Goal: Find specific page/section: Find specific page/section

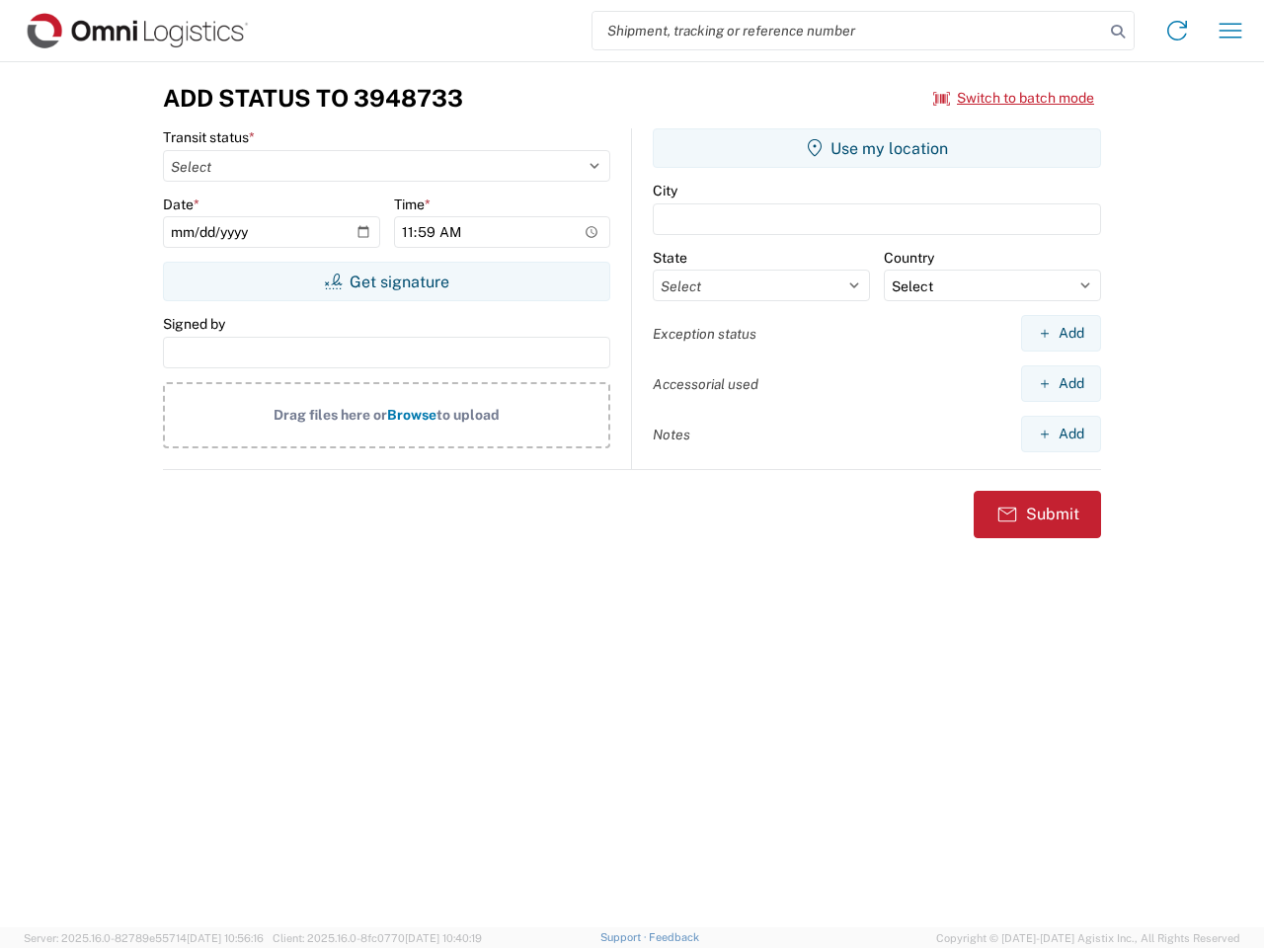
click at [848, 31] on input "search" at bounding box center [847, 31] width 511 height 38
click at [1118, 32] on icon at bounding box center [1118, 32] width 28 height 28
click at [1177, 31] on icon at bounding box center [1177, 31] width 32 height 32
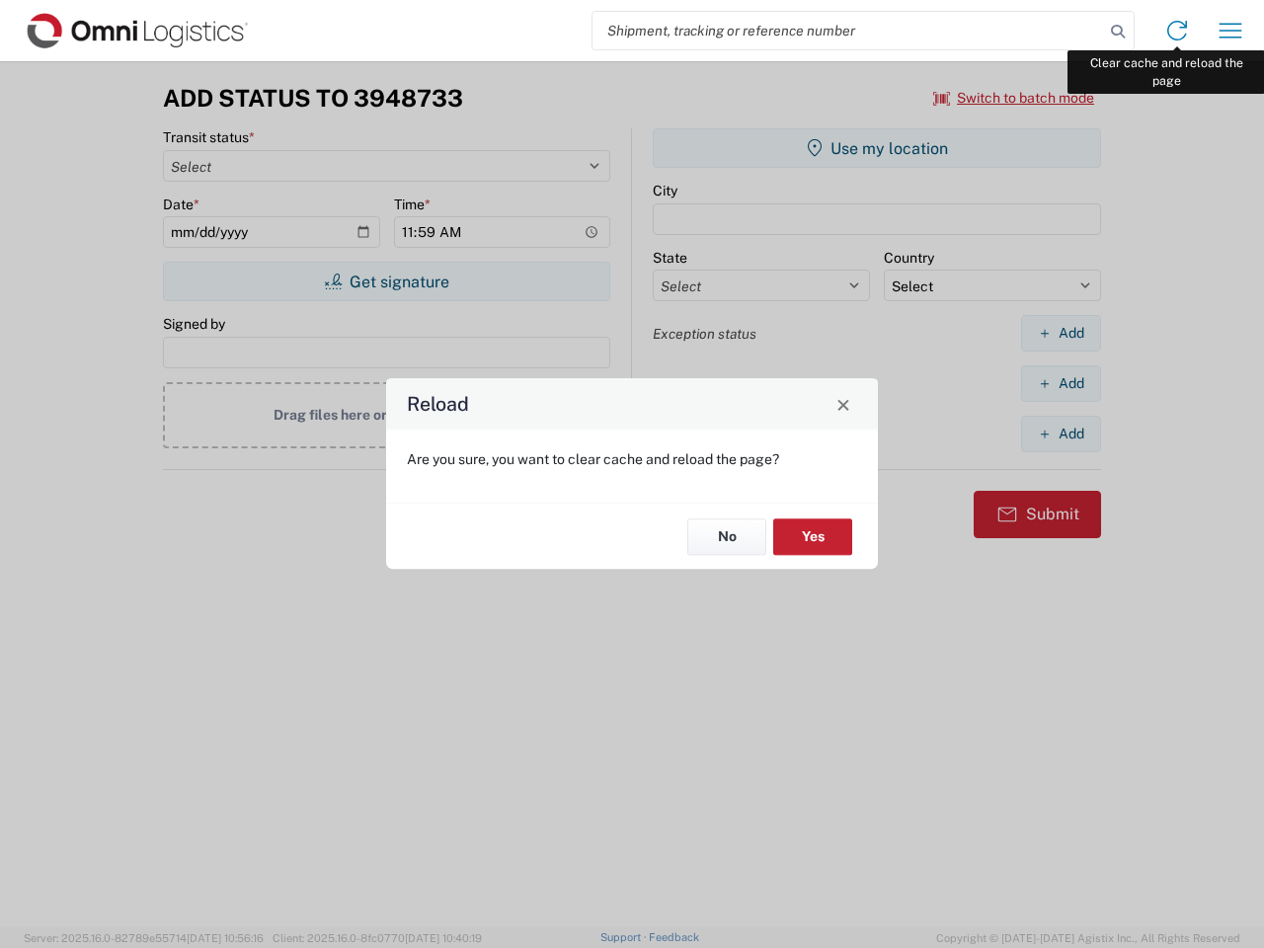
click at [1230, 31] on div "Reload Are you sure, you want to clear cache and reload the page? No Yes" at bounding box center [632, 474] width 1264 height 948
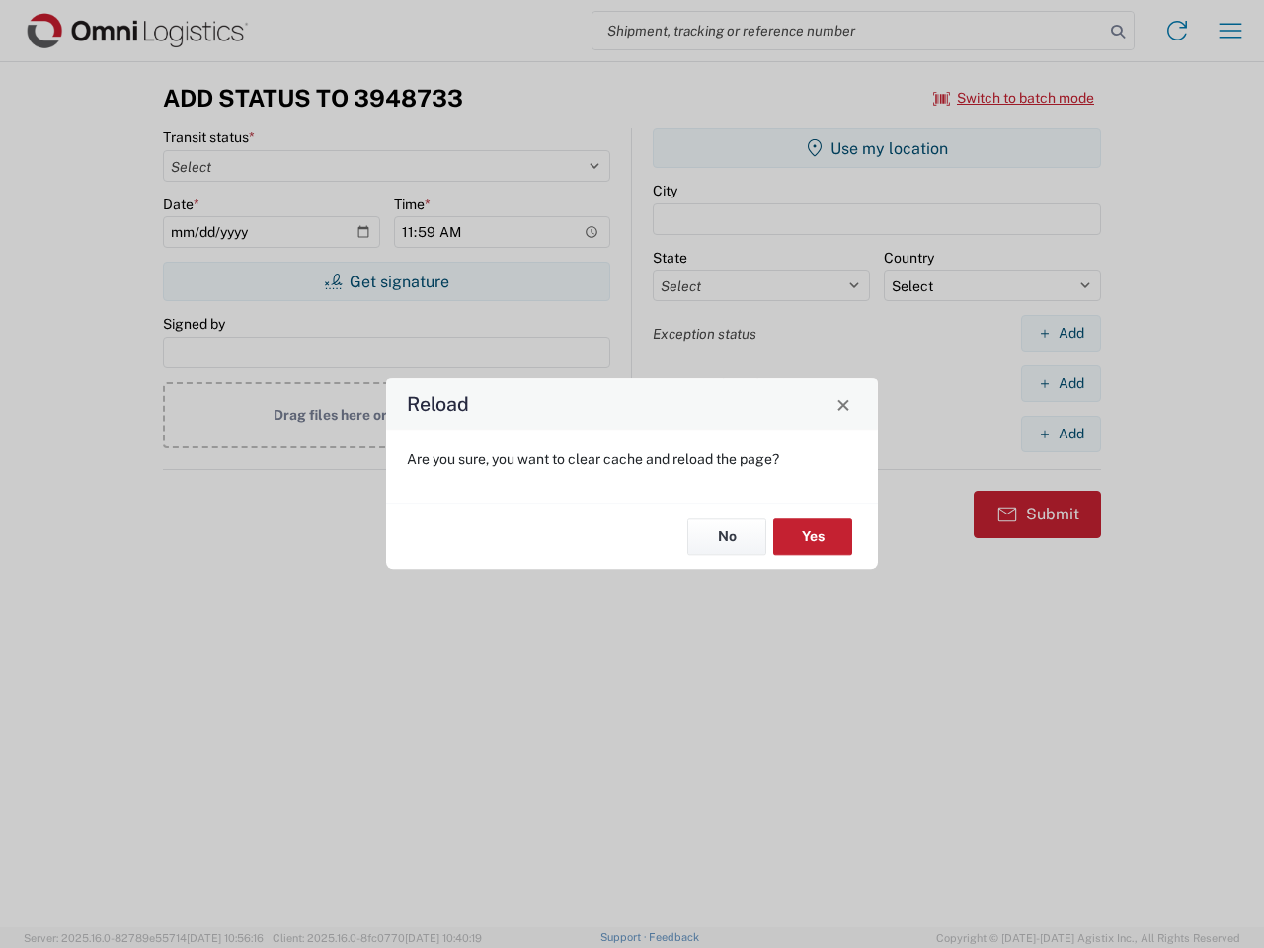
click at [1014, 98] on div "Reload Are you sure, you want to clear cache and reload the page? No Yes" at bounding box center [632, 474] width 1264 height 948
click at [386, 281] on div "Reload Are you sure, you want to clear cache and reload the page? No Yes" at bounding box center [632, 474] width 1264 height 948
click at [877, 148] on div "Reload Are you sure, you want to clear cache and reload the page? No Yes" at bounding box center [632, 474] width 1264 height 948
click at [1060, 333] on div "Reload Are you sure, you want to clear cache and reload the page? No Yes" at bounding box center [632, 474] width 1264 height 948
click at [1060, 383] on div "Reload Are you sure, you want to clear cache and reload the page? No Yes" at bounding box center [632, 474] width 1264 height 948
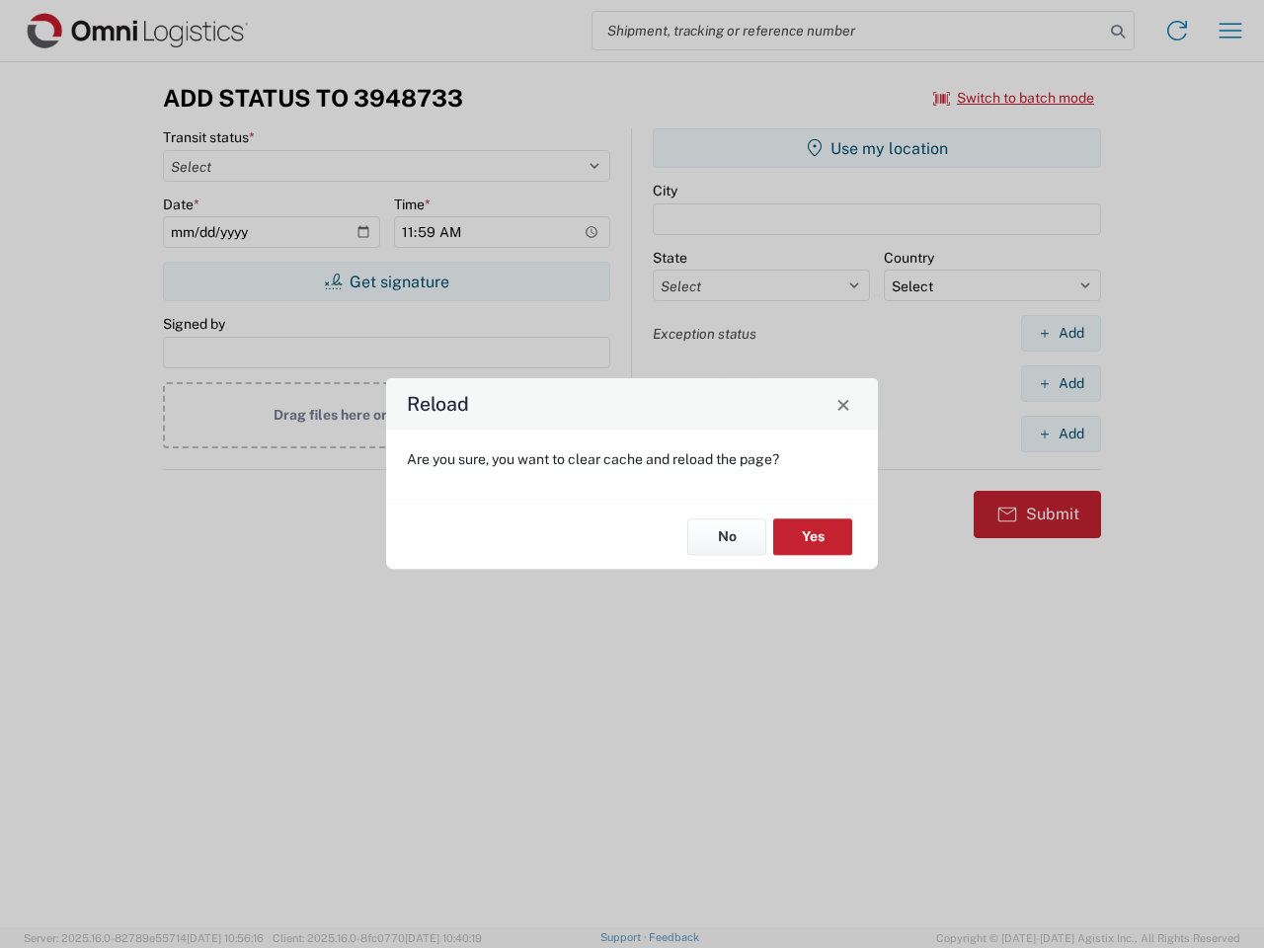
click at [1060, 433] on div "Reload Are you sure, you want to clear cache and reload the page? No Yes" at bounding box center [632, 474] width 1264 height 948
